Goal: Task Accomplishment & Management: Manage account settings

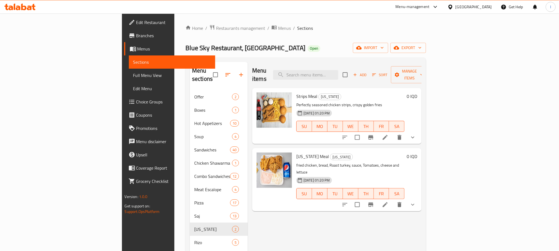
click at [19, 4] on icon at bounding box center [19, 7] width 31 height 7
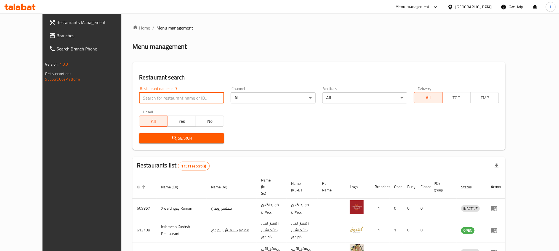
click at [139, 100] on input "search" at bounding box center [181, 97] width 85 height 11
paste input "[PERSON_NAME]"
type input "[PERSON_NAME]"
click button "Search" at bounding box center [181, 138] width 85 height 10
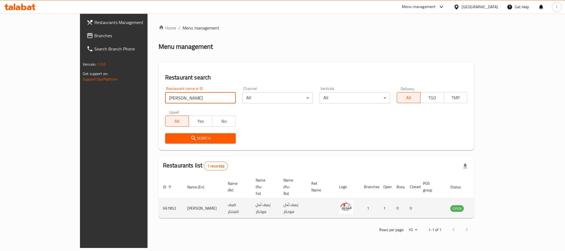
click at [494, 199] on td "enhanced table" at bounding box center [484, 209] width 19 height 20
click at [486, 206] on icon "enhanced table" at bounding box center [483, 208] width 6 height 5
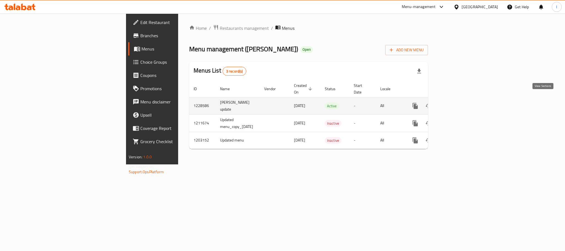
click at [459, 103] on icon "enhanced table" at bounding box center [455, 106] width 7 height 7
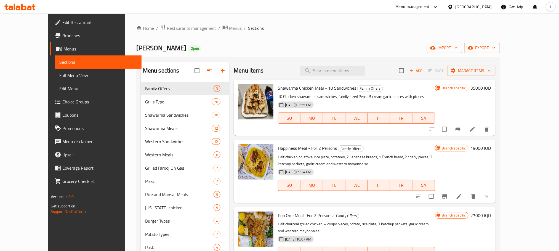
click at [342, 79] on div "Menu items Add Sort Manage items" at bounding box center [365, 71] width 262 height 18
click at [343, 75] on input "search" at bounding box center [332, 71] width 65 height 10
paste input "[PERSON_NAME]"
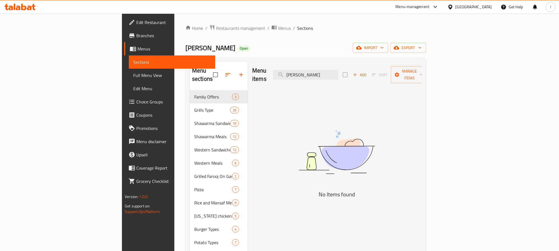
drag, startPoint x: 369, startPoint y: 68, endPoint x: 209, endPoint y: 58, distance: 160.9
click at [209, 58] on div "Menu sections Family Offers 3 Grills Type 26 Shawarma Sandwiches 10 Shawarma Me…" at bounding box center [305, 202] width 241 height 291
paste input "Meat Shawarma Meal - 1/2 Kilo"
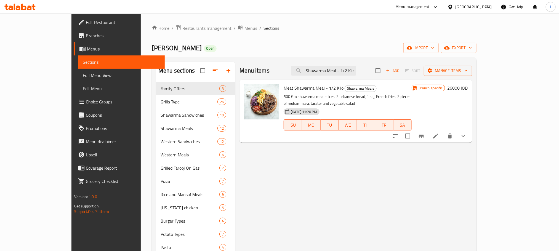
type input "Meat Shawarma Meal - 1/2 Kilo"
click at [424, 134] on icon "Branch-specific-item" at bounding box center [421, 136] width 5 height 4
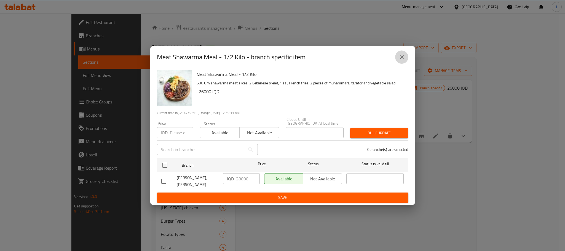
click at [406, 61] on button "close" at bounding box center [401, 57] width 13 height 13
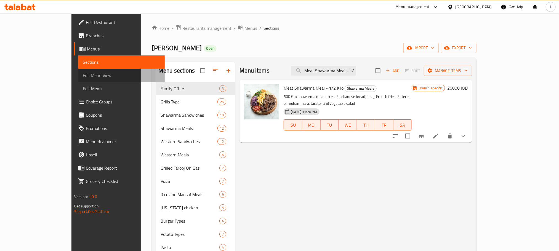
click at [83, 75] on span "Full Menu View" at bounding box center [122, 75] width 78 height 7
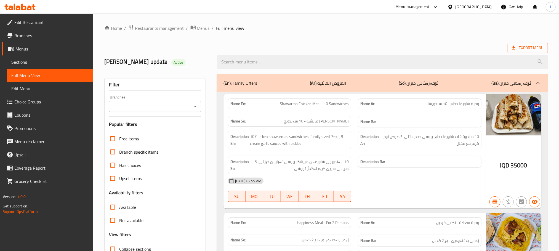
click at [195, 105] on icon "Open" at bounding box center [195, 106] width 7 height 7
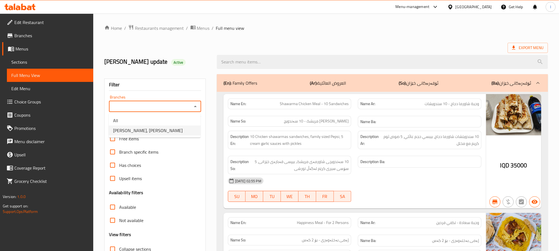
click at [175, 130] on li "[PERSON_NAME], [PERSON_NAME]" at bounding box center [155, 131] width 92 height 10
type input "[PERSON_NAME], [PERSON_NAME]"
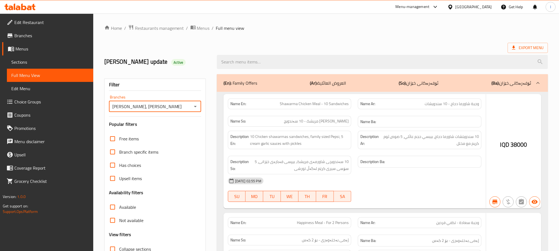
click at [234, 55] on div at bounding box center [279, 125] width 559 height 251
click at [234, 58] on div at bounding box center [279, 125] width 559 height 251
click at [232, 65] on div at bounding box center [279, 125] width 559 height 251
click at [117, 112] on div at bounding box center [279, 125] width 559 height 251
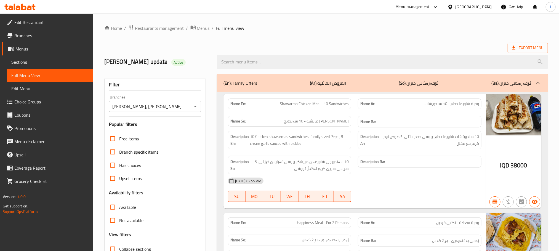
scroll to position [152, 0]
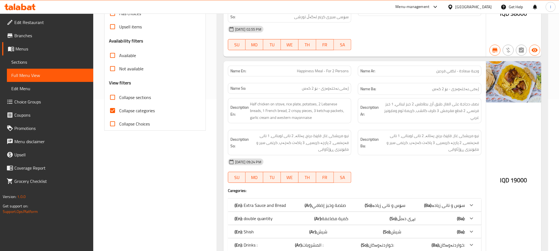
drag, startPoint x: 120, startPoint y: 113, endPoint x: 231, endPoint y: 92, distance: 113.0
click at [109, 108] on label "Collapse categories" at bounding box center [130, 110] width 49 height 13
click at [109, 108] on input "Collapse categories" at bounding box center [112, 110] width 13 height 13
click at [110, 108] on input "Collapse categories" at bounding box center [112, 110] width 13 height 13
checkbox input "true"
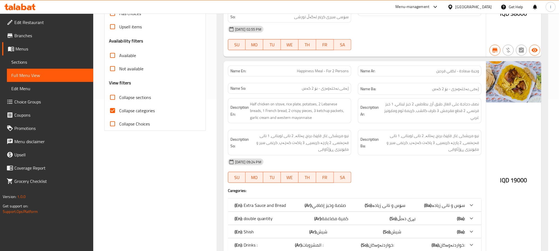
click at [235, 62] on div "Name En: Shawarma Chicken Meal - 10 Sandwiches Name Ar: وجبة شاورما دجاج - 10 س…" at bounding box center [382, 215] width 331 height 550
click at [232, 60] on div "Name En: Shawarma Chicken Meal - 10 Sandwiches Name Ar: وجبة شاورما دجاج - 10 س…" at bounding box center [382, 215] width 331 height 550
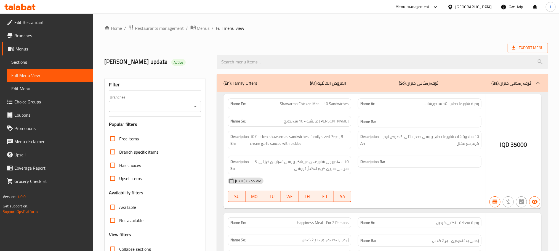
click at [194, 103] on div at bounding box center [279, 125] width 559 height 251
click at [195, 103] on div at bounding box center [279, 125] width 559 height 251
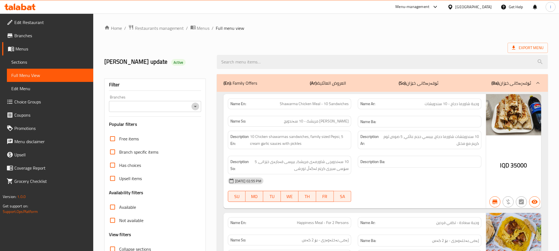
click at [197, 106] on icon "Open" at bounding box center [195, 106] width 7 height 7
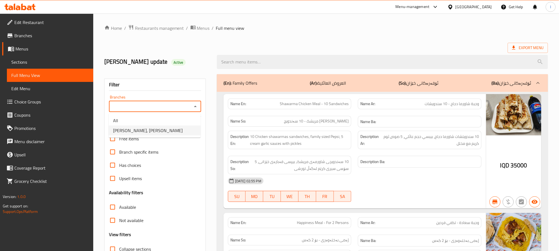
click at [174, 131] on li "[PERSON_NAME], [PERSON_NAME]" at bounding box center [155, 131] width 92 height 10
type input "[PERSON_NAME], [PERSON_NAME]"
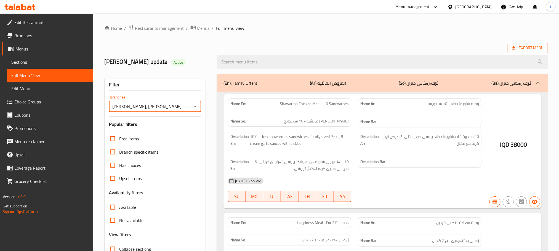
drag, startPoint x: 118, startPoint y: 114, endPoint x: 220, endPoint y: 121, distance: 102.9
checkbox input "false"
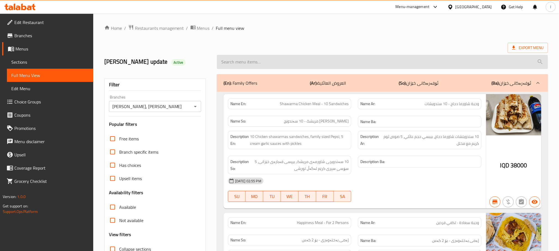
click at [235, 56] on input "search" at bounding box center [382, 62] width 331 height 14
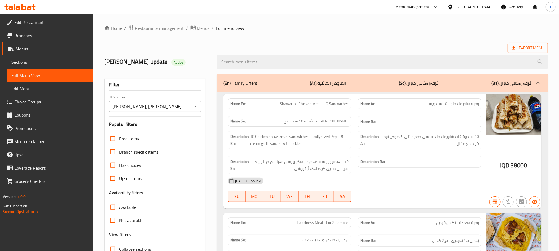
paste input "Meat Shawarma Meal - 1/2 Kilo"
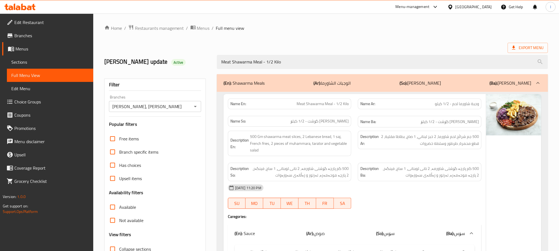
type input "Meat Shawarma Meal - 1/2 Kilo"
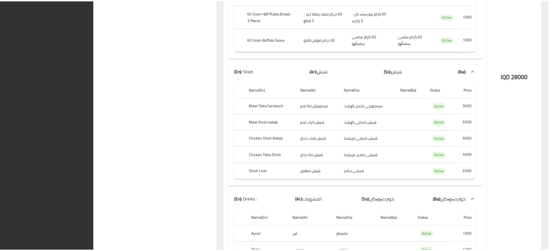
scroll to position [581, 0]
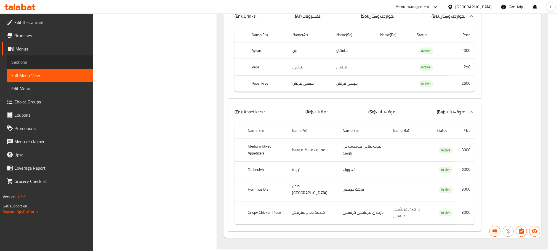
click at [19, 62] on span "Sections" at bounding box center [50, 62] width 78 height 7
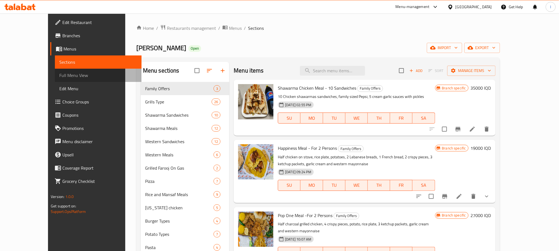
click at [59, 74] on span "Full Menu View" at bounding box center [98, 75] width 78 height 7
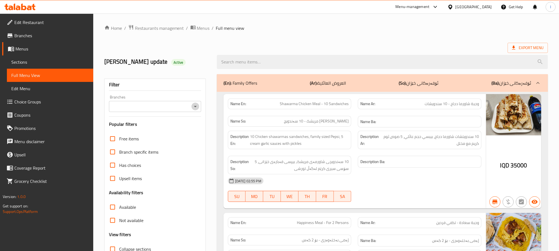
click at [196, 105] on icon "Open" at bounding box center [195, 106] width 7 height 7
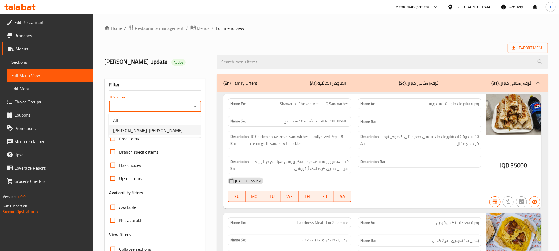
click at [176, 130] on li "[PERSON_NAME], [PERSON_NAME]" at bounding box center [155, 131] width 92 height 10
type input "[PERSON_NAME], [PERSON_NAME]"
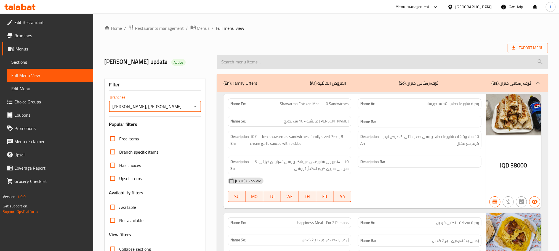
click at [230, 62] on input "search" at bounding box center [382, 62] width 331 height 14
click at [233, 57] on input "search" at bounding box center [382, 62] width 331 height 14
paste input "1 Family Shawarma Meal - For 4 Persons"
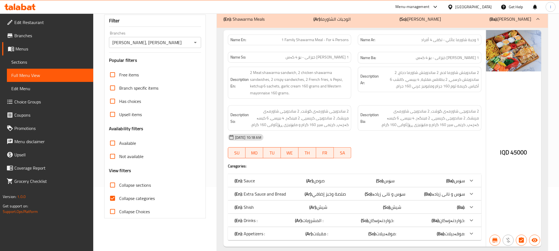
scroll to position [83, 0]
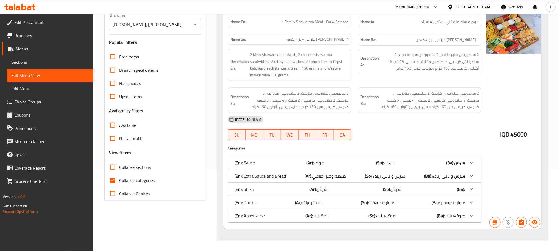
type input "1 Family Shawarma Meal - For 4 Persons"
click at [116, 180] on input "Collapse categories" at bounding box center [112, 180] width 13 height 13
checkbox input "false"
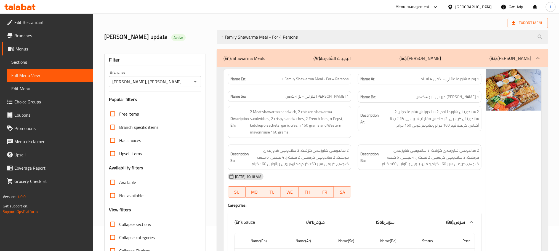
scroll to position [0, 0]
